Goal: Task Accomplishment & Management: Use online tool/utility

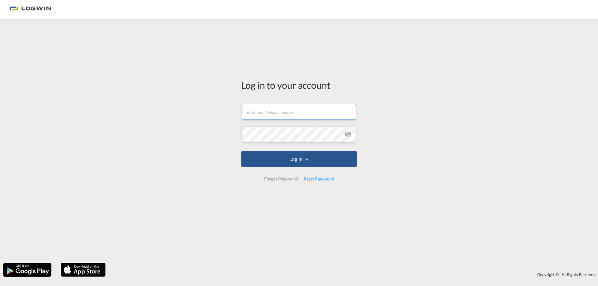
click at [296, 113] on input "text" at bounding box center [299, 112] width 114 height 16
click at [292, 62] on div "Log in to your account Email field is required Password field is required Log I…" at bounding box center [299, 133] width 125 height 222
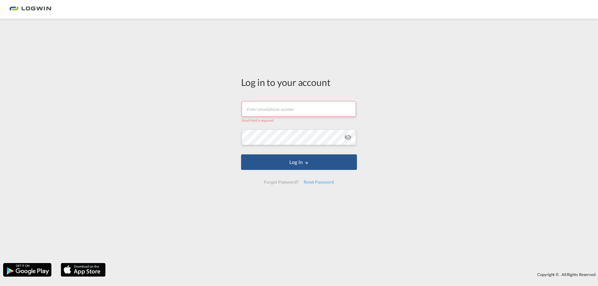
click at [280, 111] on input "text" at bounding box center [299, 109] width 114 height 16
click at [285, 116] on input "text" at bounding box center [299, 109] width 114 height 16
paste input "[PERSON_NAME][EMAIL_ADDRESS][PERSON_NAME][DOMAIN_NAME]"
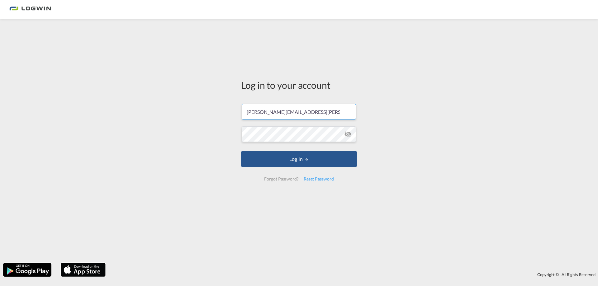
type input "[PERSON_NAME][EMAIL_ADDRESS][PERSON_NAME][DOMAIN_NAME]"
click at [275, 124] on form "[PERSON_NAME][EMAIL_ADDRESS][PERSON_NAME][DOMAIN_NAME] Password field is requir…" at bounding box center [299, 142] width 116 height 89
click at [300, 158] on button "Log In" at bounding box center [299, 159] width 116 height 16
